Goal: Ask a question

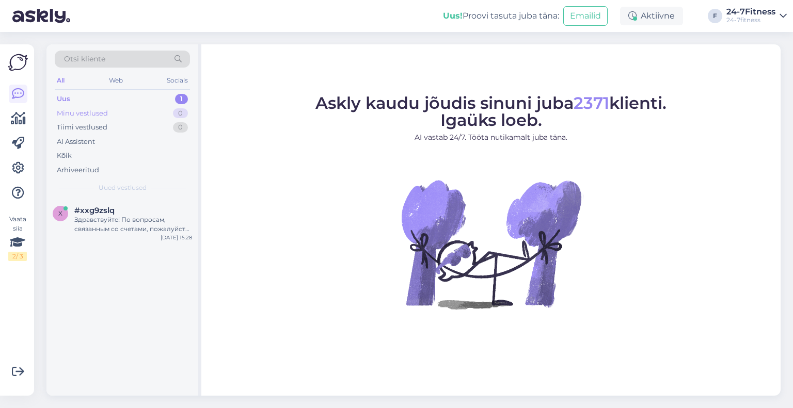
click at [132, 112] on div "Minu vestlused 0" at bounding box center [122, 113] width 135 height 14
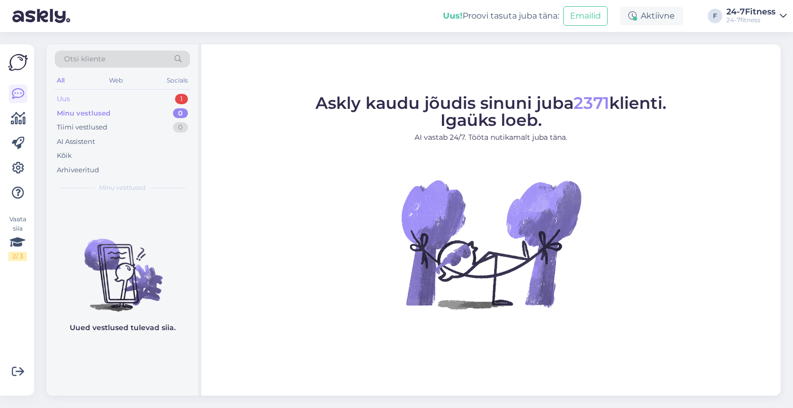
click at [128, 95] on div "Uus 1" at bounding box center [122, 99] width 135 height 14
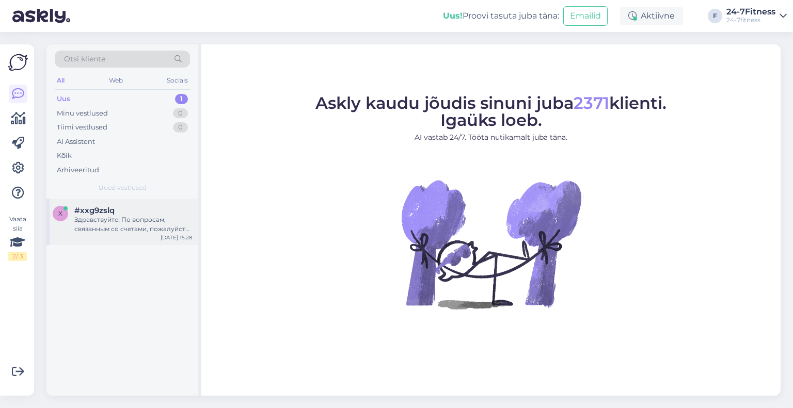
click at [124, 210] on div "#xxg9zslq" at bounding box center [133, 210] width 118 height 9
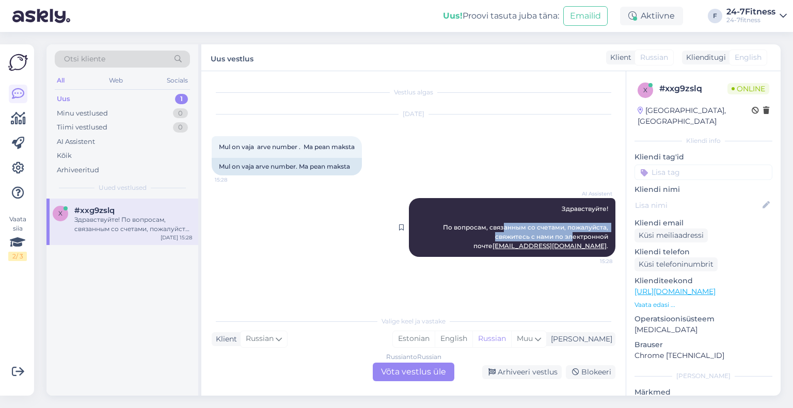
drag, startPoint x: 508, startPoint y: 231, endPoint x: 525, endPoint y: 237, distance: 17.6
click at [524, 237] on span "Здравствуйте! По вопросам, связанным со счетами, пожалуйста, свяжитесь с нами п…" at bounding box center [526, 227] width 167 height 45
drag, startPoint x: 253, startPoint y: 141, endPoint x: 314, endPoint y: 142, distance: 60.9
click at [306, 142] on div "Mul on vaja arve number . Ma pean maksta 15:28" at bounding box center [287, 147] width 150 height 22
click at [314, 142] on div "Mul on vaja arve number . Ma pean maksta 15:28" at bounding box center [287, 147] width 150 height 22
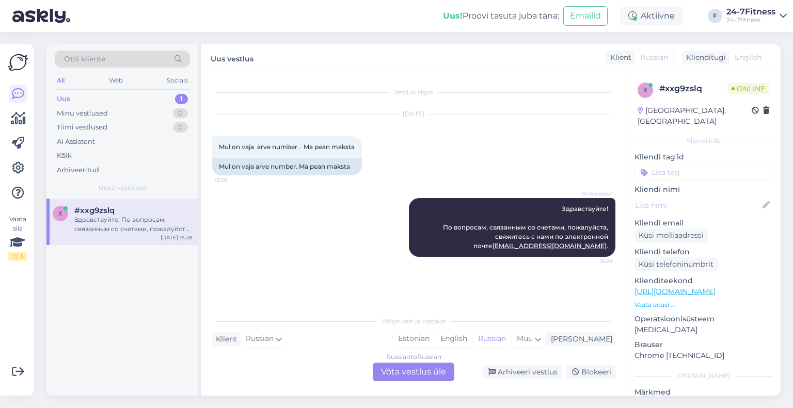
click at [85, 102] on div "Uus 1" at bounding box center [122, 99] width 135 height 14
click at [87, 112] on div "Minu vestlused" at bounding box center [82, 113] width 51 height 10
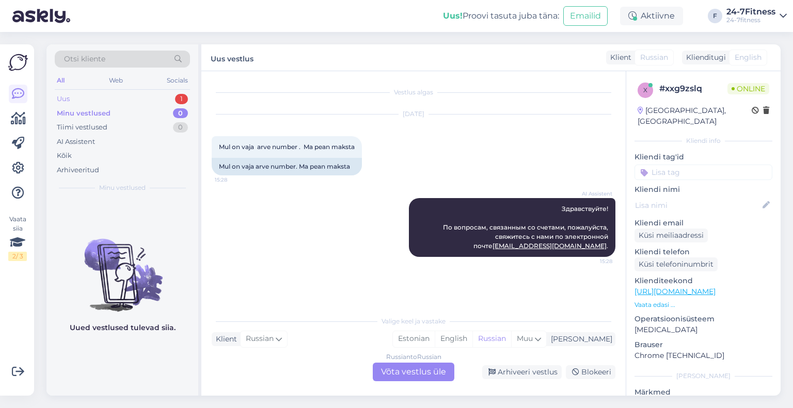
click at [85, 98] on div "Uus 1" at bounding box center [122, 99] width 135 height 14
